Goal: Task Accomplishment & Management: Use online tool/utility

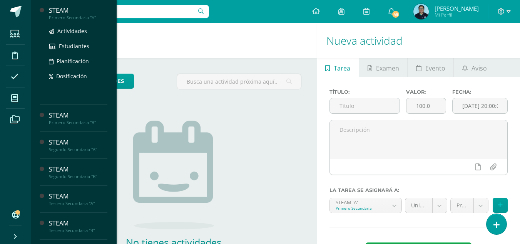
click at [72, 18] on div "Primero Secundaria "A"" at bounding box center [78, 17] width 59 height 5
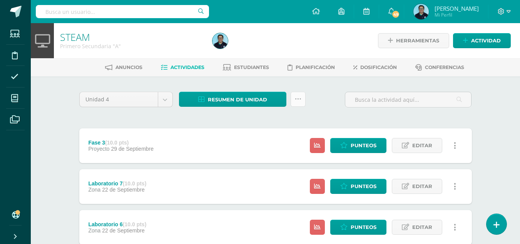
click at [295, 97] on icon at bounding box center [298, 99] width 7 height 7
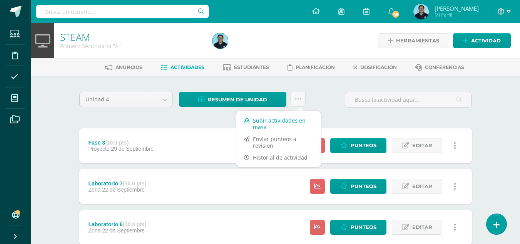
click at [264, 121] on link "Subir actividades en masa" at bounding box center [279, 123] width 85 height 18
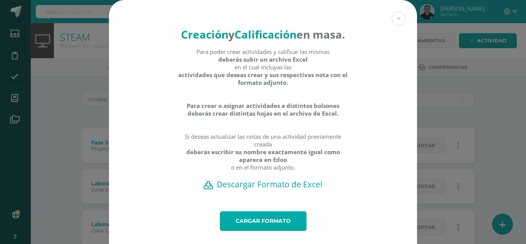
click at [253, 231] on link "Cargar formato" at bounding box center [263, 221] width 87 height 20
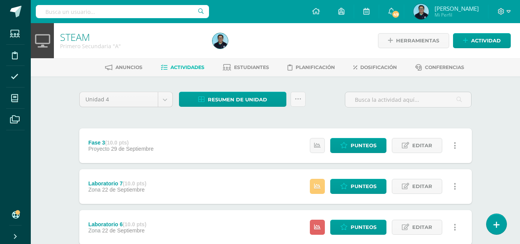
click at [317, 41] on div at bounding box center [288, 40] width 156 height 35
click at [324, 47] on div at bounding box center [288, 40] width 156 height 35
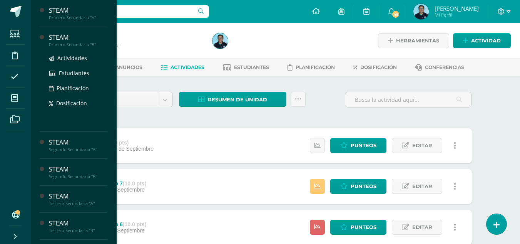
click at [82, 47] on div "Primero Secundaria "B"" at bounding box center [78, 44] width 59 height 5
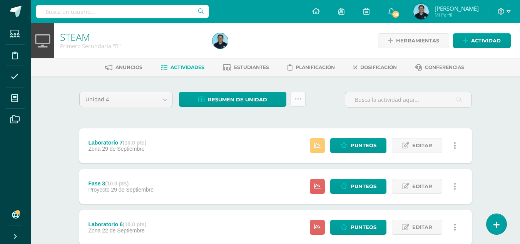
click at [292, 99] on link at bounding box center [298, 99] width 15 height 15
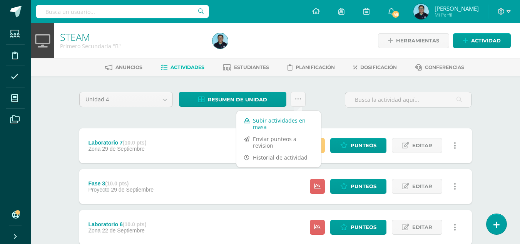
click at [257, 124] on link "Subir actividades en masa" at bounding box center [279, 123] width 85 height 18
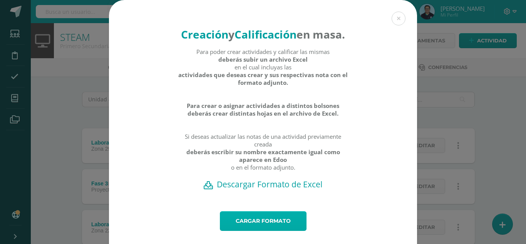
click at [252, 231] on link "Cargar formato" at bounding box center [263, 221] width 87 height 20
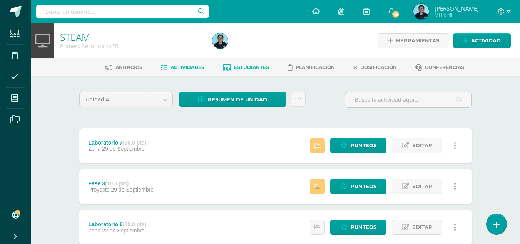
click at [240, 66] on span "Estudiantes" at bounding box center [251, 67] width 35 height 6
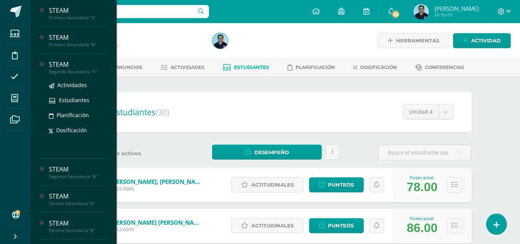
click at [74, 66] on div "STEAM" at bounding box center [78, 64] width 59 height 9
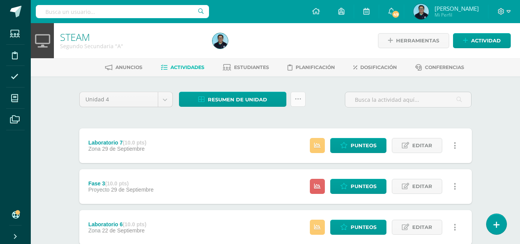
click at [297, 99] on icon at bounding box center [298, 99] width 7 height 7
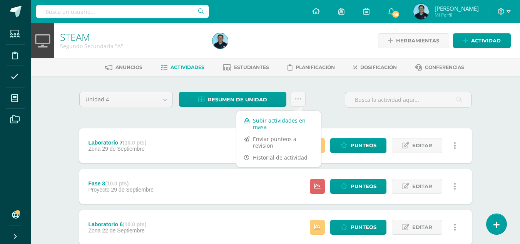
click at [273, 120] on link "Subir actividades en masa" at bounding box center [279, 123] width 85 height 18
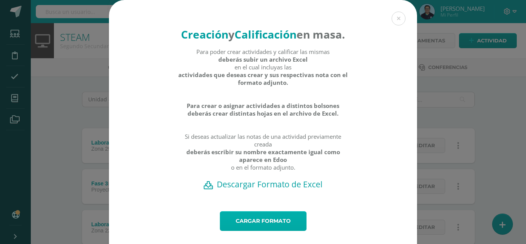
click at [244, 231] on link "Cargar formato" at bounding box center [263, 221] width 87 height 20
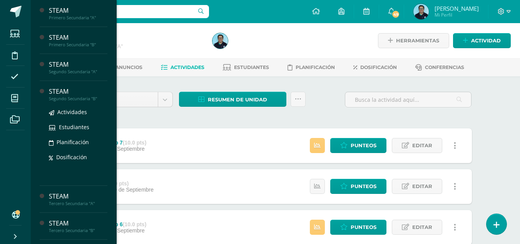
click at [63, 91] on div "STEAM" at bounding box center [78, 91] width 59 height 9
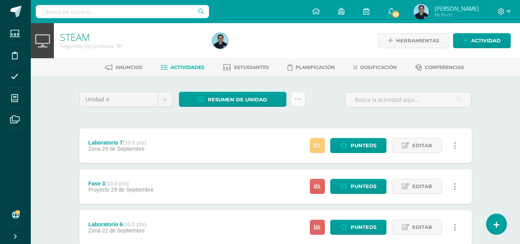
click at [297, 100] on icon at bounding box center [298, 99] width 7 height 7
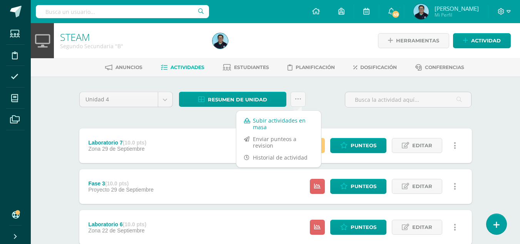
click at [261, 120] on link "Subir actividades en masa" at bounding box center [279, 123] width 85 height 18
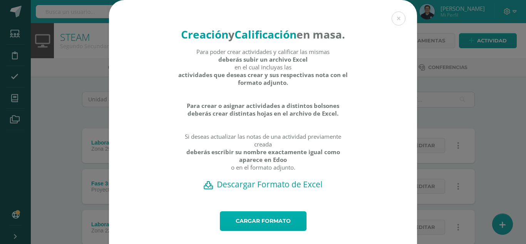
click at [261, 231] on link "Cargar formato" at bounding box center [263, 221] width 87 height 20
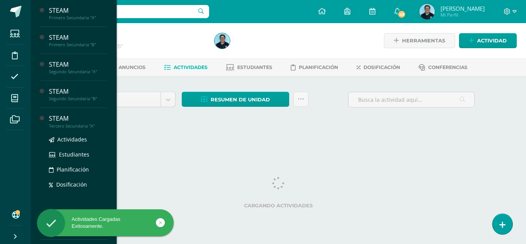
click at [72, 119] on div "STEAM" at bounding box center [78, 118] width 59 height 9
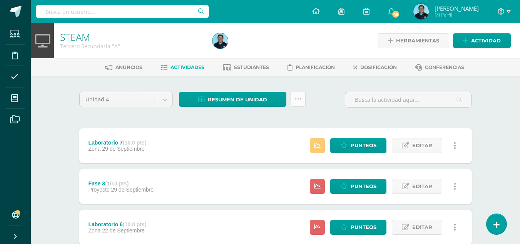
click at [292, 102] on link at bounding box center [298, 99] width 15 height 15
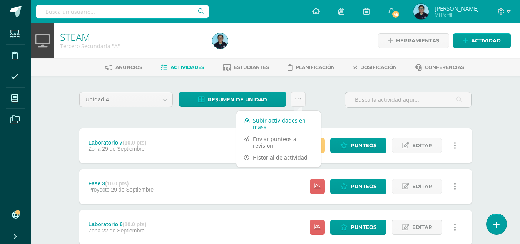
click at [266, 126] on link "Subir actividades en masa" at bounding box center [279, 123] width 85 height 18
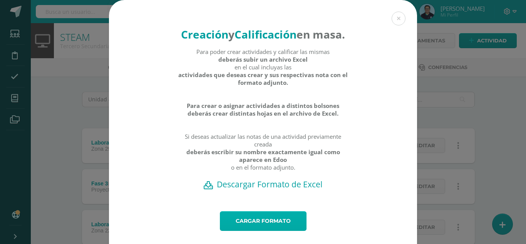
click at [265, 231] on link "Cargar formato" at bounding box center [263, 221] width 87 height 20
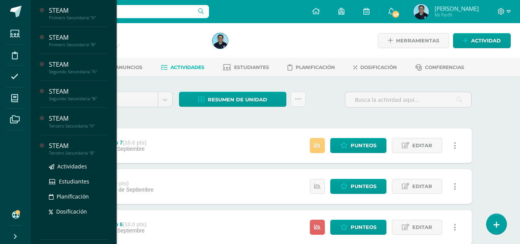
click at [76, 151] on div "Tercero Secundaria "B"" at bounding box center [78, 152] width 59 height 5
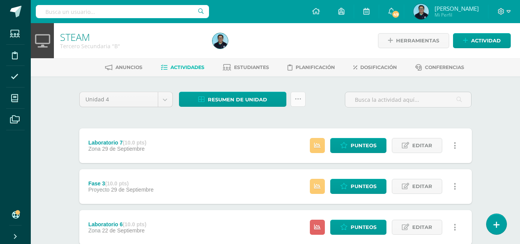
click at [299, 101] on icon at bounding box center [298, 99] width 7 height 7
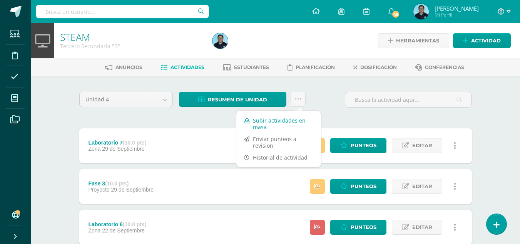
click at [259, 122] on link "Subir actividades en masa" at bounding box center [279, 123] width 85 height 18
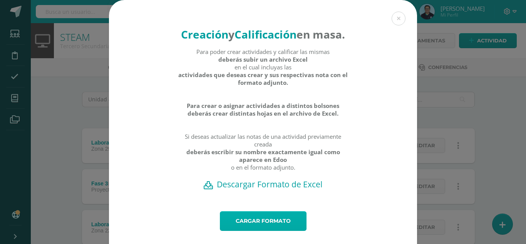
click at [251, 231] on link "Cargar formato" at bounding box center [263, 221] width 87 height 20
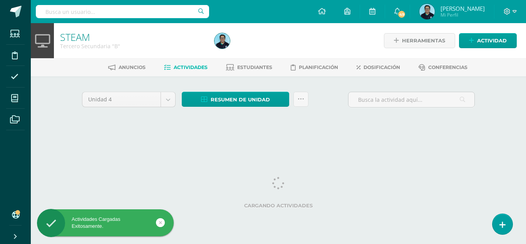
click at [278, 25] on div at bounding box center [290, 40] width 158 height 35
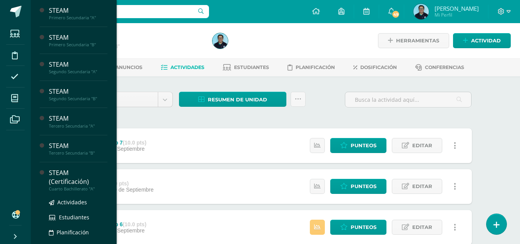
click at [70, 177] on div "STEAM (Certificación)" at bounding box center [78, 177] width 59 height 18
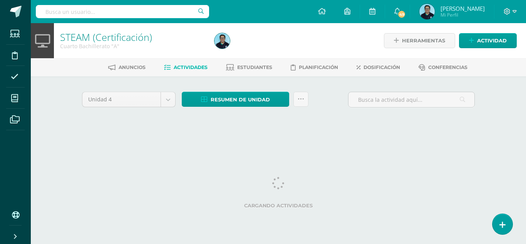
click at [314, 37] on div at bounding box center [290, 40] width 158 height 35
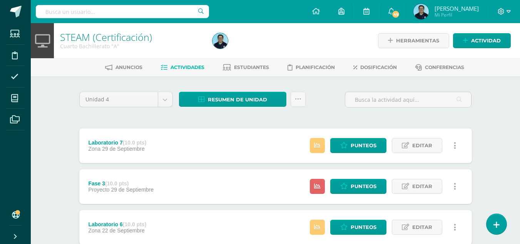
click at [321, 94] on div "Unidad 4 Unidad 1 Unidad 2 Unidad 3 Unidad 4 Resumen de unidad Descargar como H…" at bounding box center [275, 103] width 399 height 22
click at [295, 97] on icon at bounding box center [298, 99] width 7 height 7
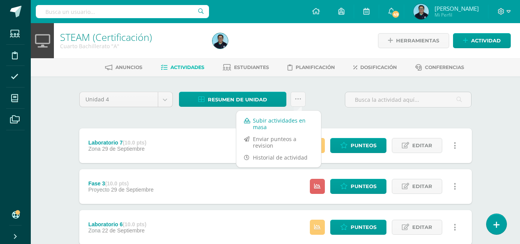
click at [262, 119] on link "Subir actividades en masa" at bounding box center [279, 123] width 85 height 18
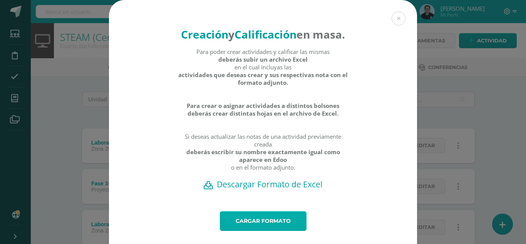
click at [249, 231] on link "Cargar formato" at bounding box center [263, 221] width 87 height 20
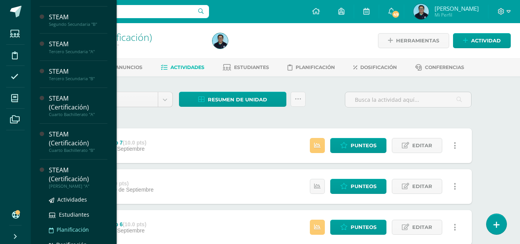
scroll to position [96, 0]
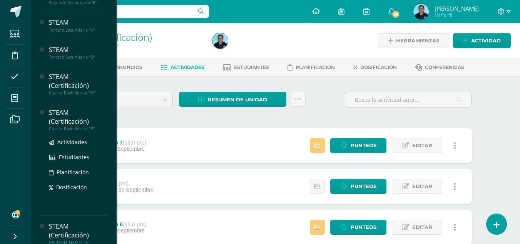
click at [66, 125] on div "STEAM (Certificación)" at bounding box center [78, 117] width 59 height 18
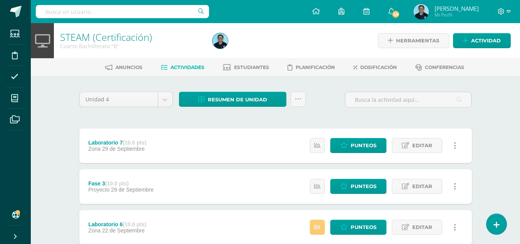
click at [297, 102] on icon at bounding box center [298, 99] width 7 height 7
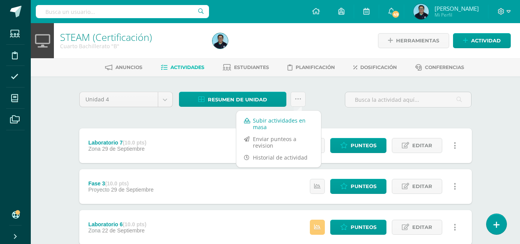
click at [270, 120] on link "Subir actividades en masa" at bounding box center [279, 123] width 85 height 18
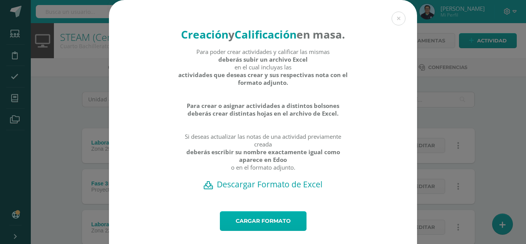
click at [255, 231] on link "Cargar formato" at bounding box center [263, 221] width 87 height 20
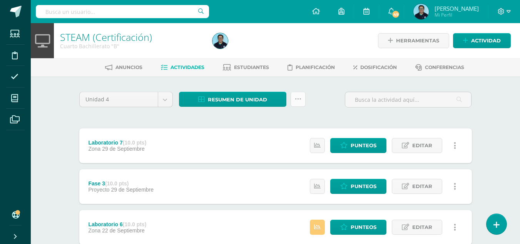
click at [299, 101] on icon at bounding box center [298, 99] width 7 height 7
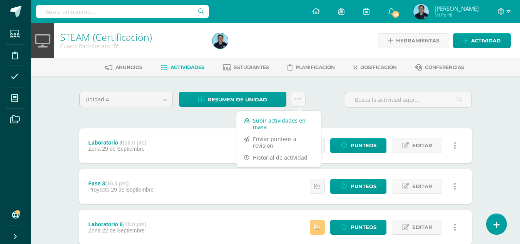
click at [269, 126] on link "Subir actividades en masa" at bounding box center [279, 123] width 85 height 18
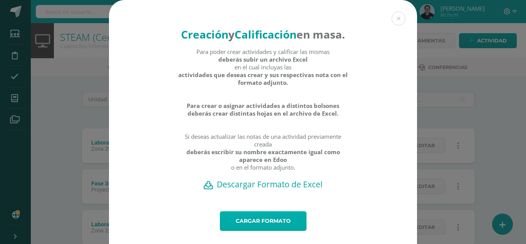
click at [254, 231] on link "Cargar formato" at bounding box center [263, 221] width 87 height 20
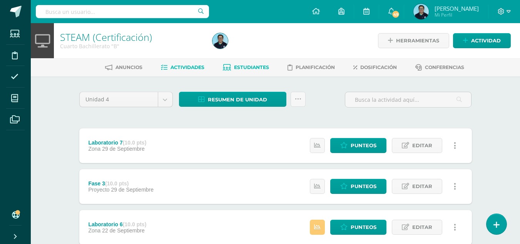
click at [254, 65] on span "Estudiantes" at bounding box center [251, 67] width 35 height 6
